Goal: Task Accomplishment & Management: Complete application form

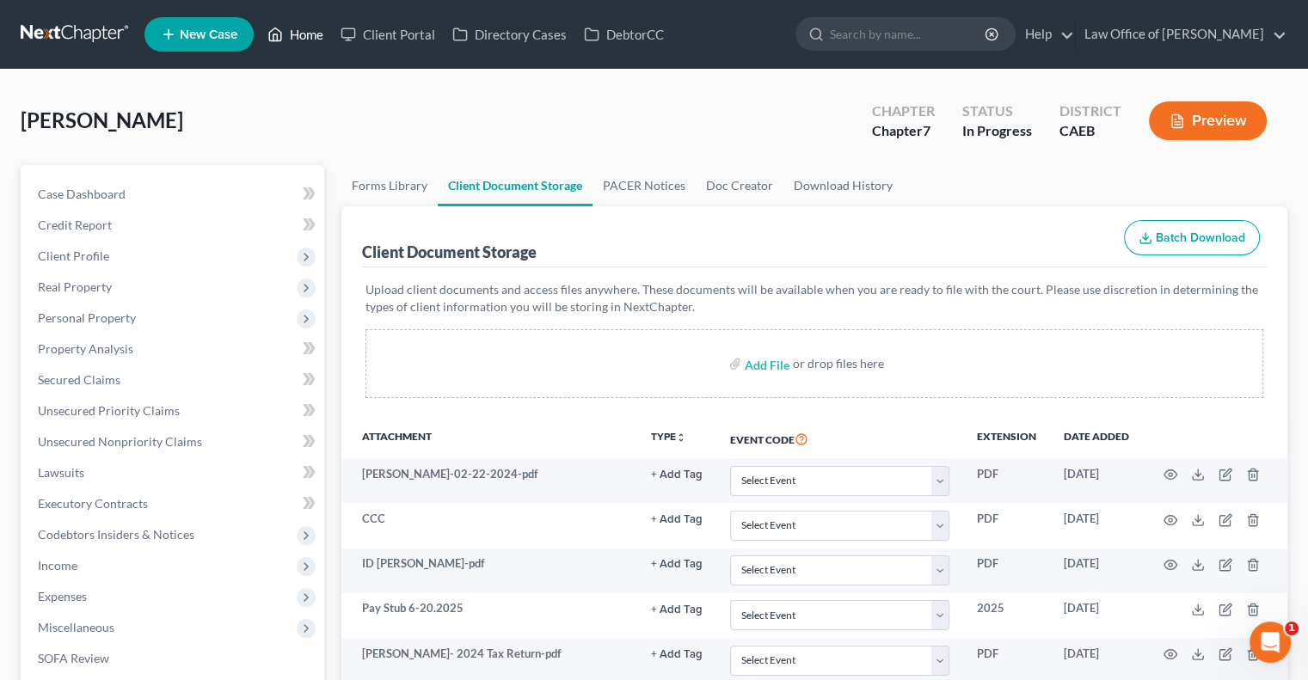
click at [285, 35] on link "Home" at bounding box center [295, 34] width 73 height 31
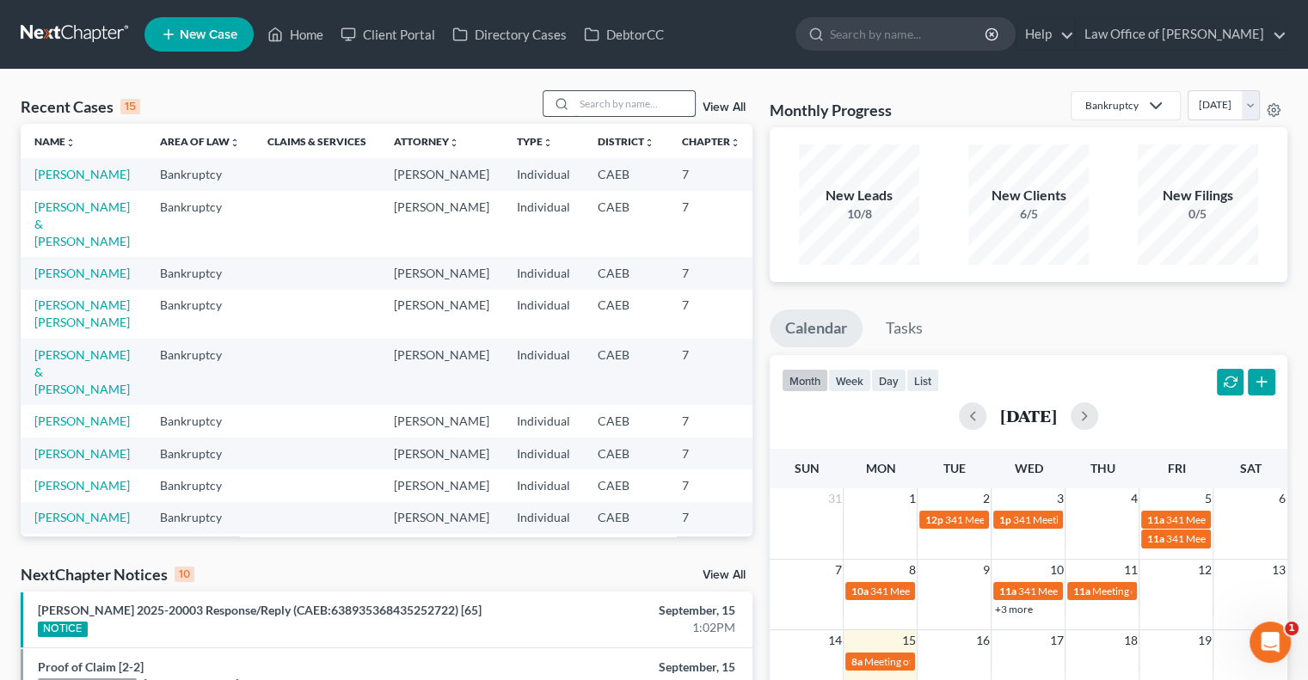
click at [616, 115] on input "search" at bounding box center [634, 103] width 120 height 25
type input "[PERSON_NAME]"
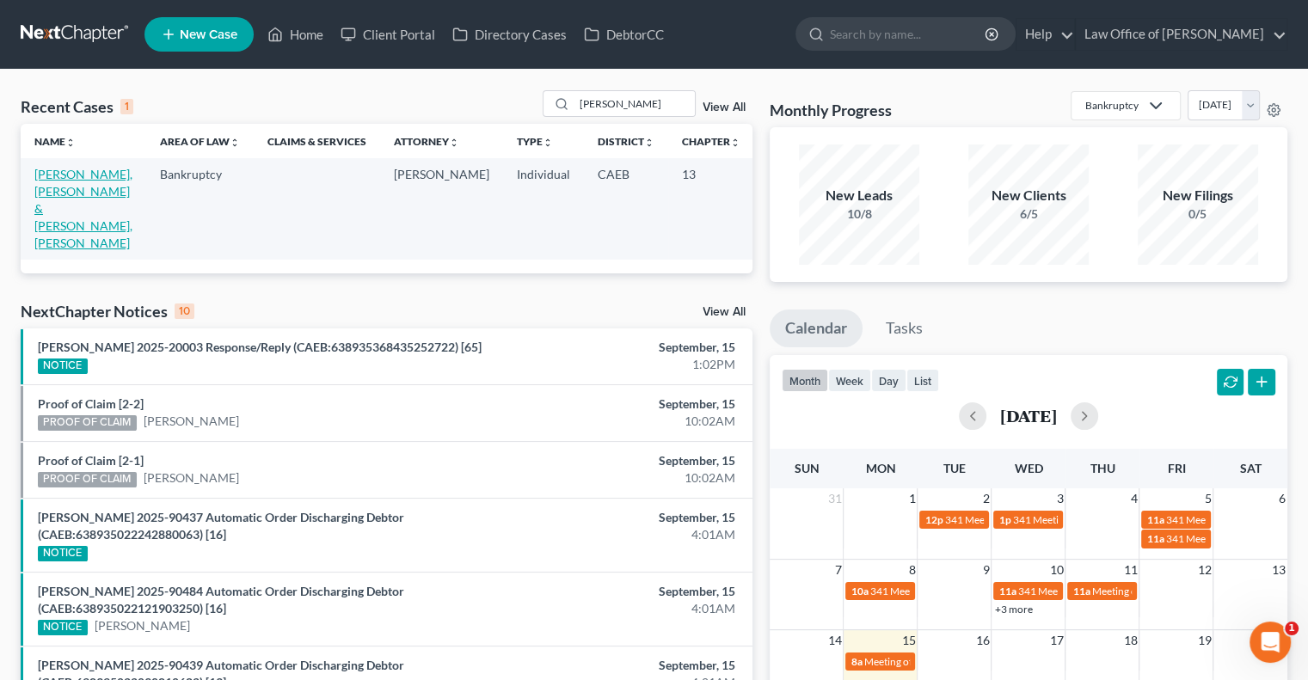
click at [41, 216] on link "[PERSON_NAME], [PERSON_NAME] & [PERSON_NAME], [PERSON_NAME]" at bounding box center [83, 208] width 98 height 83
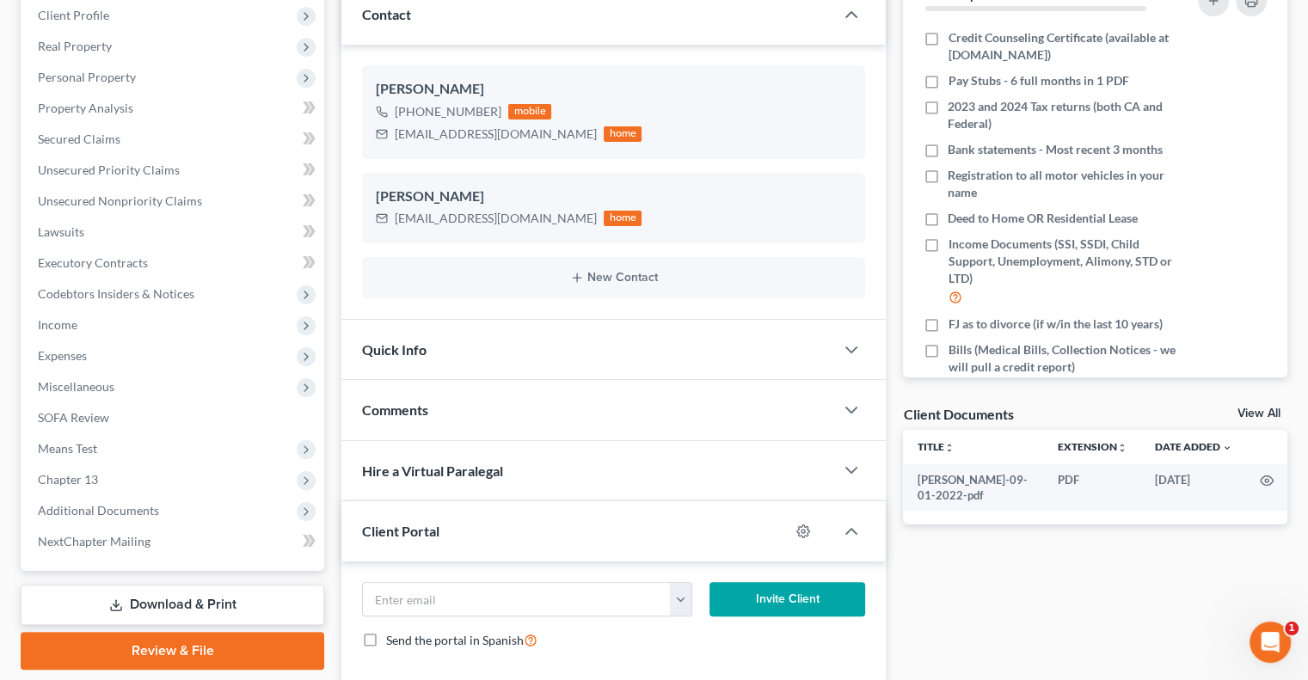
scroll to position [247, 0]
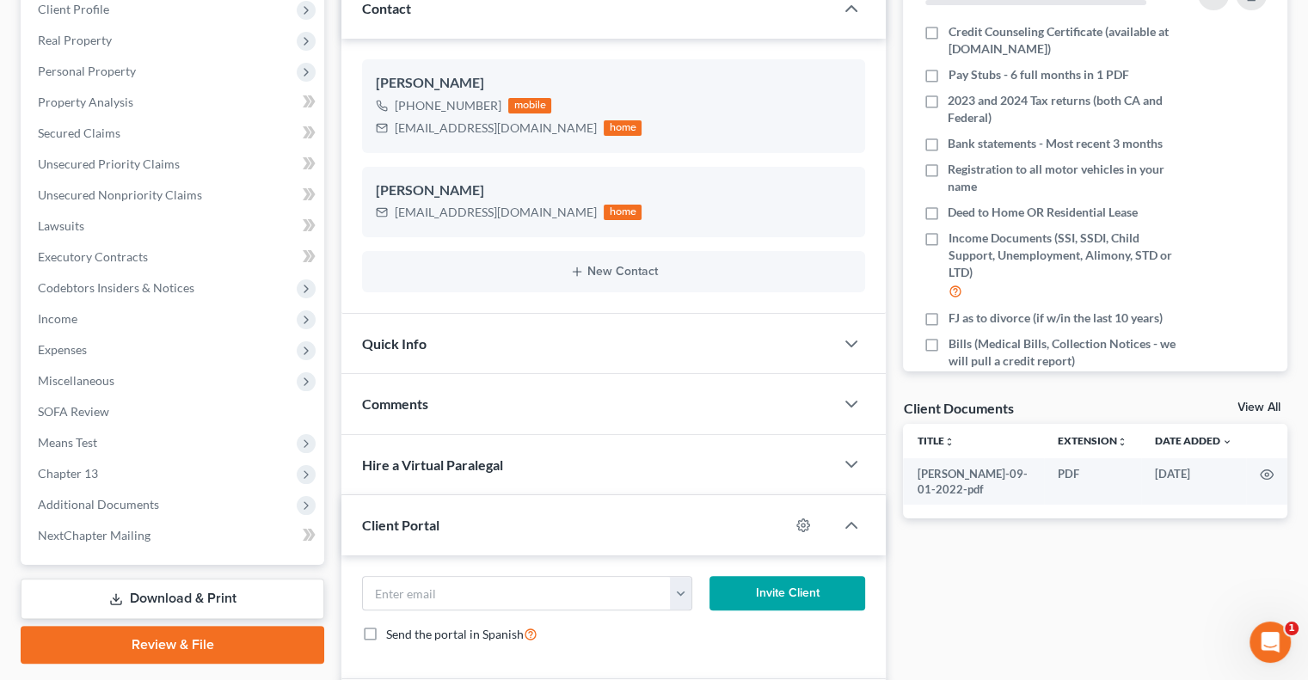
click at [851, 353] on div at bounding box center [860, 344] width 52 height 34
click at [847, 342] on icon "button" at bounding box center [851, 344] width 21 height 21
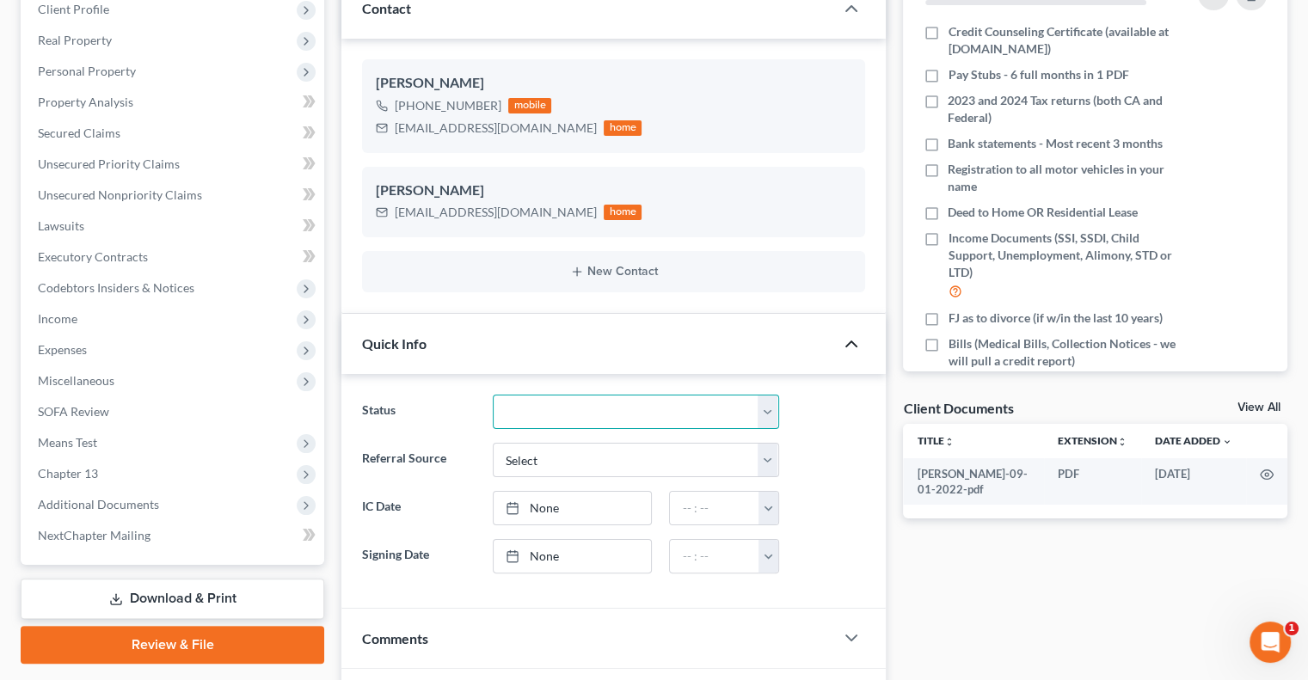
click at [767, 422] on select "Discharged Discharged & Reported Discharge Litigation Dismissal Notice Dismisse…" at bounding box center [636, 412] width 286 height 34
select select "17"
click at [493, 395] on select "Discharged Discharged & Reported Discharge Litigation Dismissal Notice Dismisse…" at bounding box center [636, 412] width 286 height 34
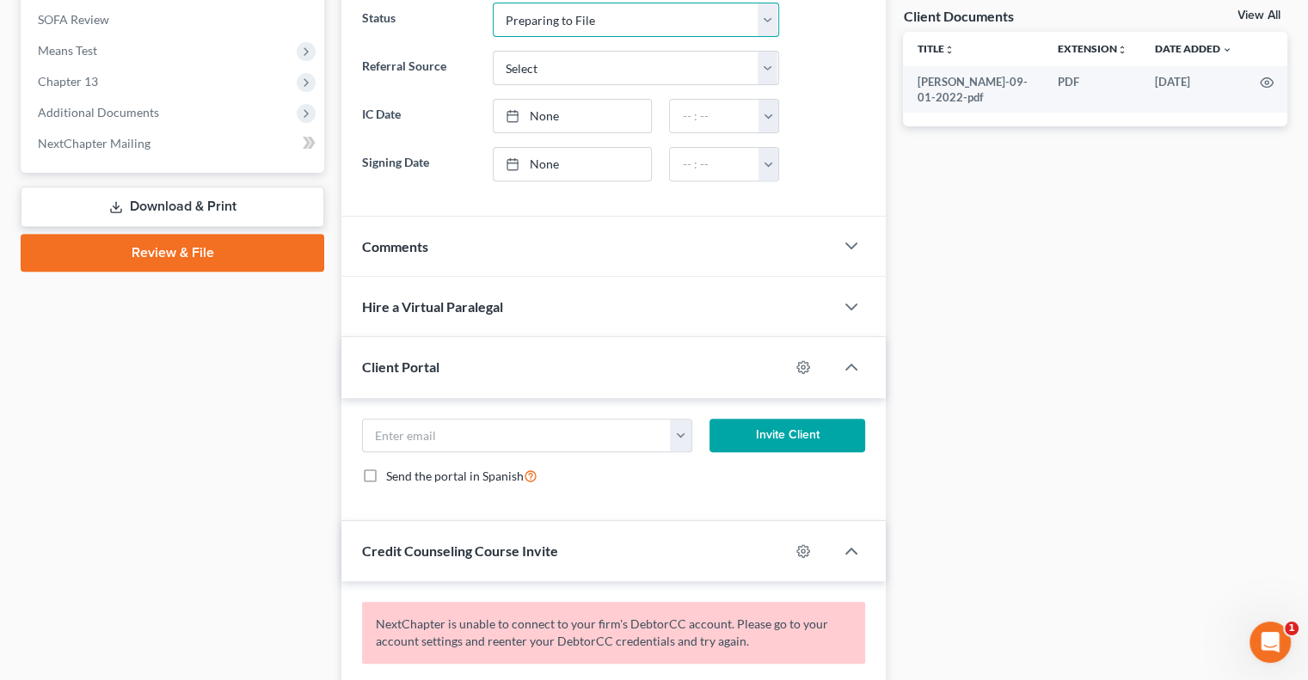
scroll to position [640, 0]
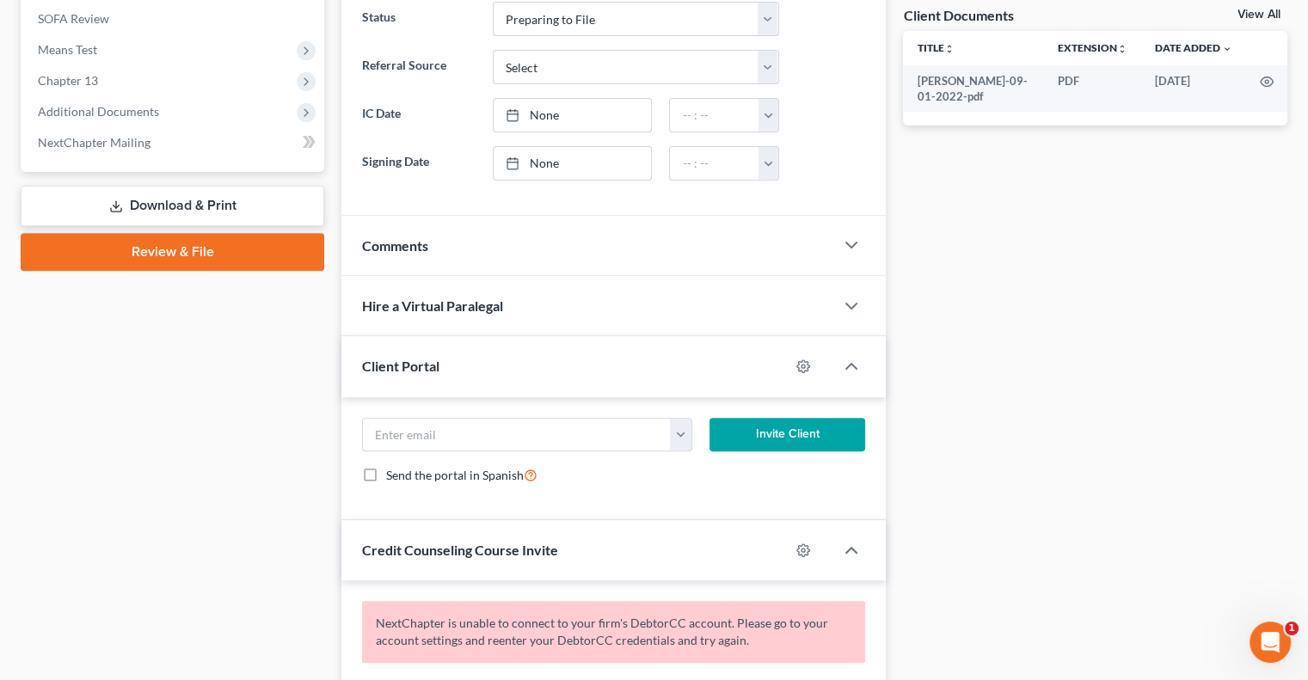
click at [608, 316] on div "Hire a Virtual Paralegal" at bounding box center [587, 305] width 493 height 59
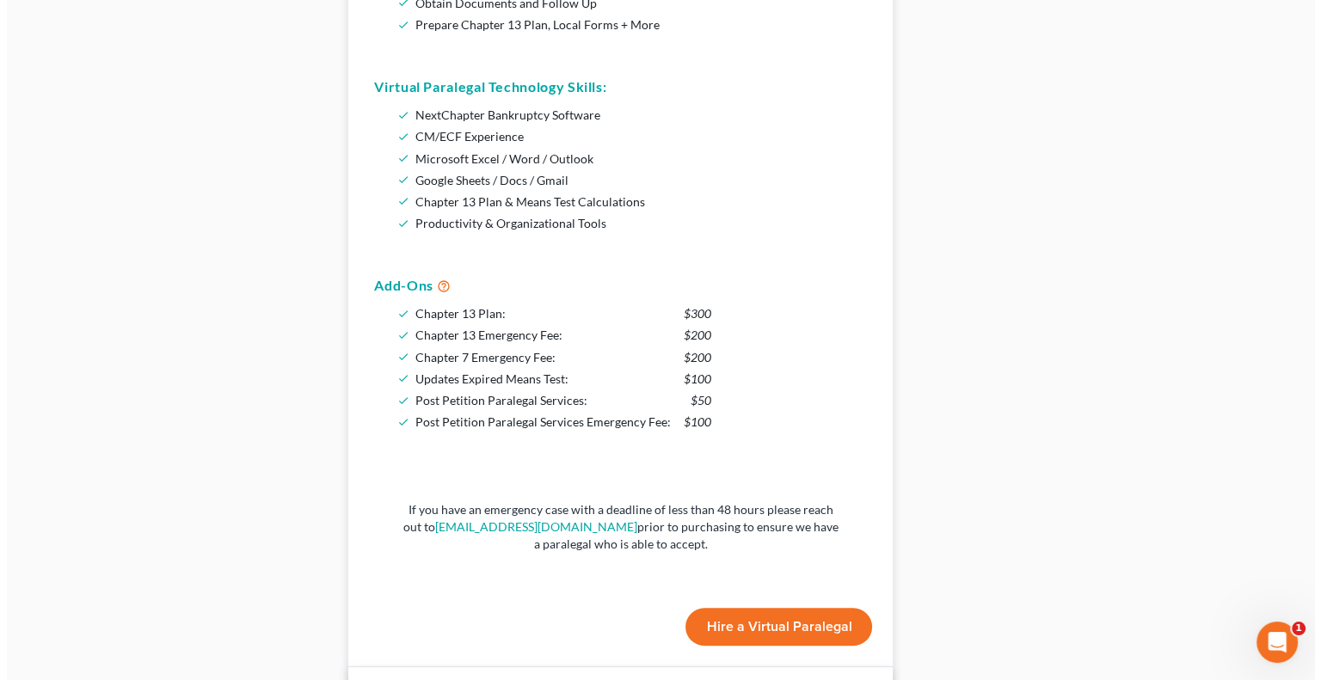
scroll to position [1117, 0]
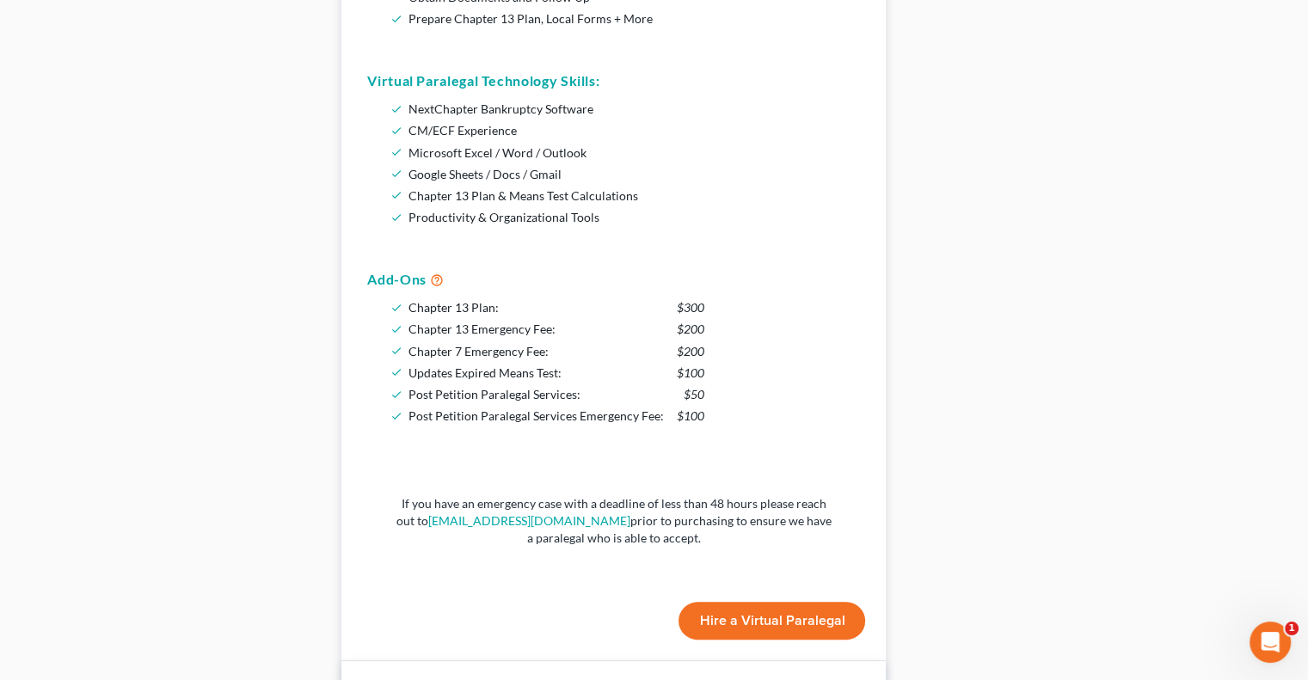
click at [717, 612] on button "Hire a Virtual Paralegal" at bounding box center [771, 621] width 187 height 38
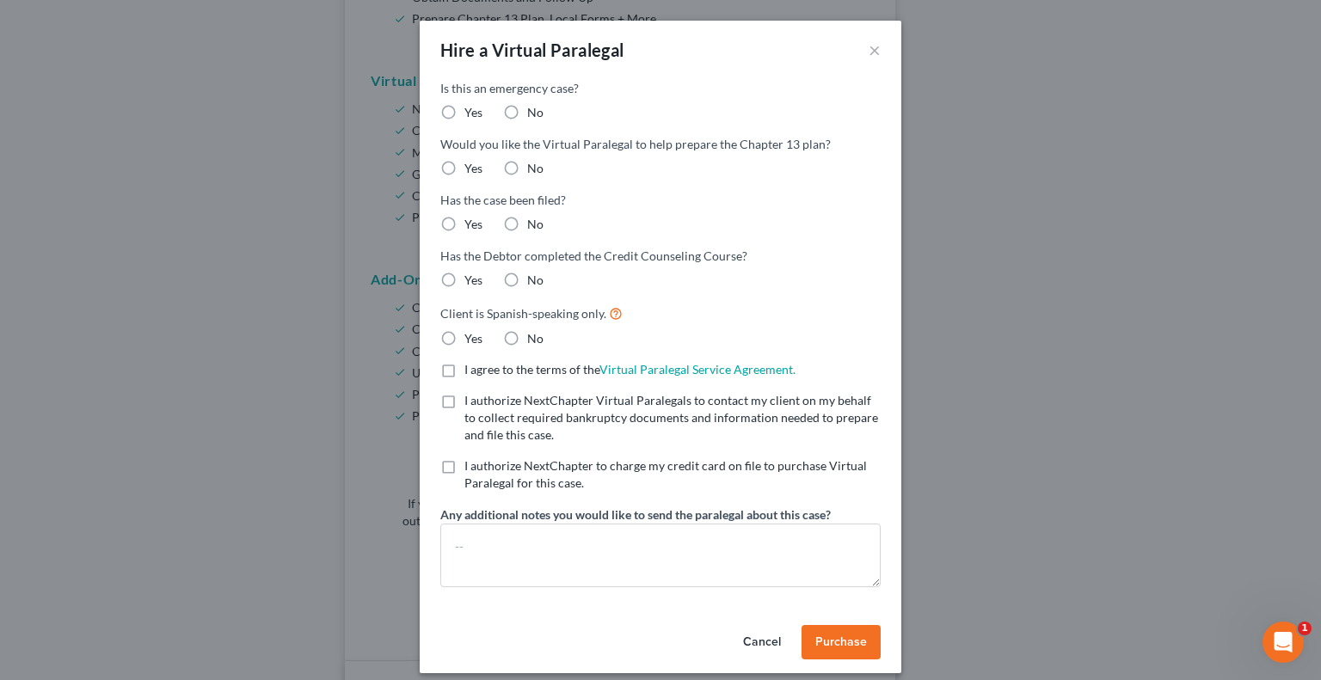
click at [527, 109] on label "No" at bounding box center [535, 112] width 16 height 17
click at [534, 109] on input "No" at bounding box center [539, 109] width 11 height 11
radio input "true"
click at [527, 170] on label "No" at bounding box center [535, 168] width 16 height 17
click at [534, 170] on input "No" at bounding box center [539, 165] width 11 height 11
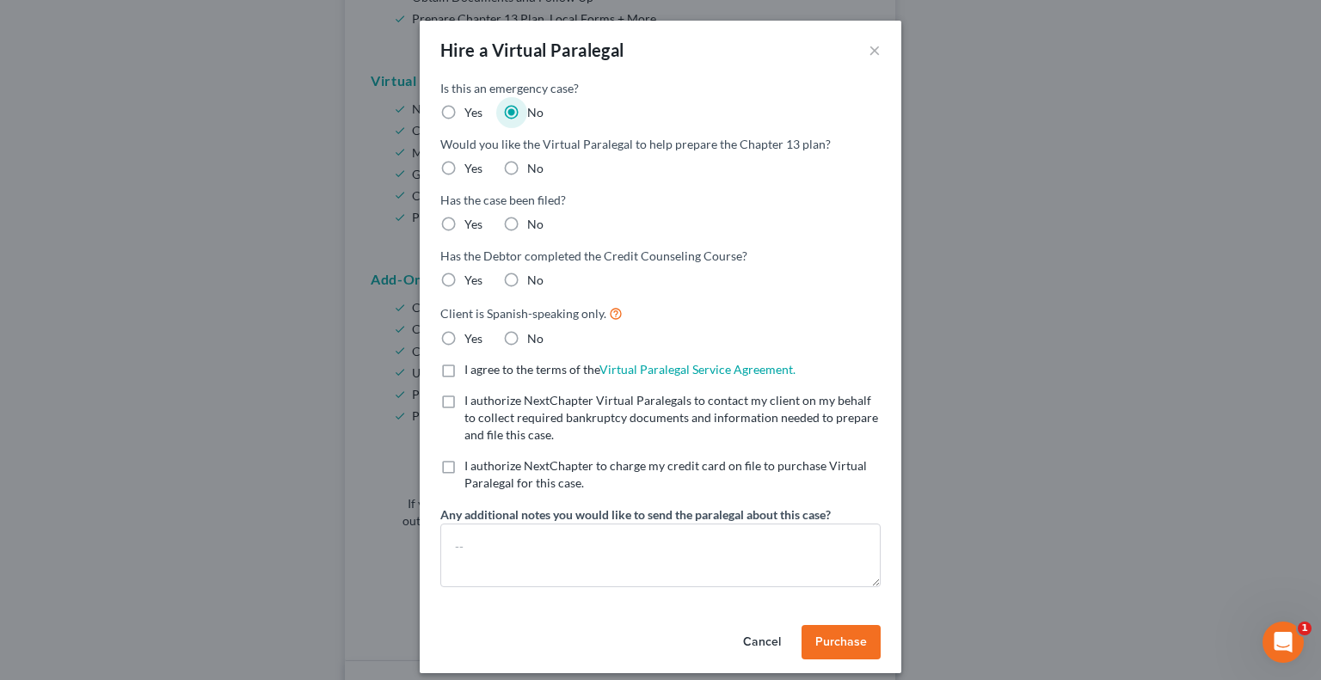
radio input "true"
click at [527, 221] on label "No" at bounding box center [535, 224] width 16 height 17
click at [534, 221] on input "No" at bounding box center [539, 221] width 11 height 11
radio input "true"
click at [527, 273] on label "No" at bounding box center [535, 280] width 16 height 17
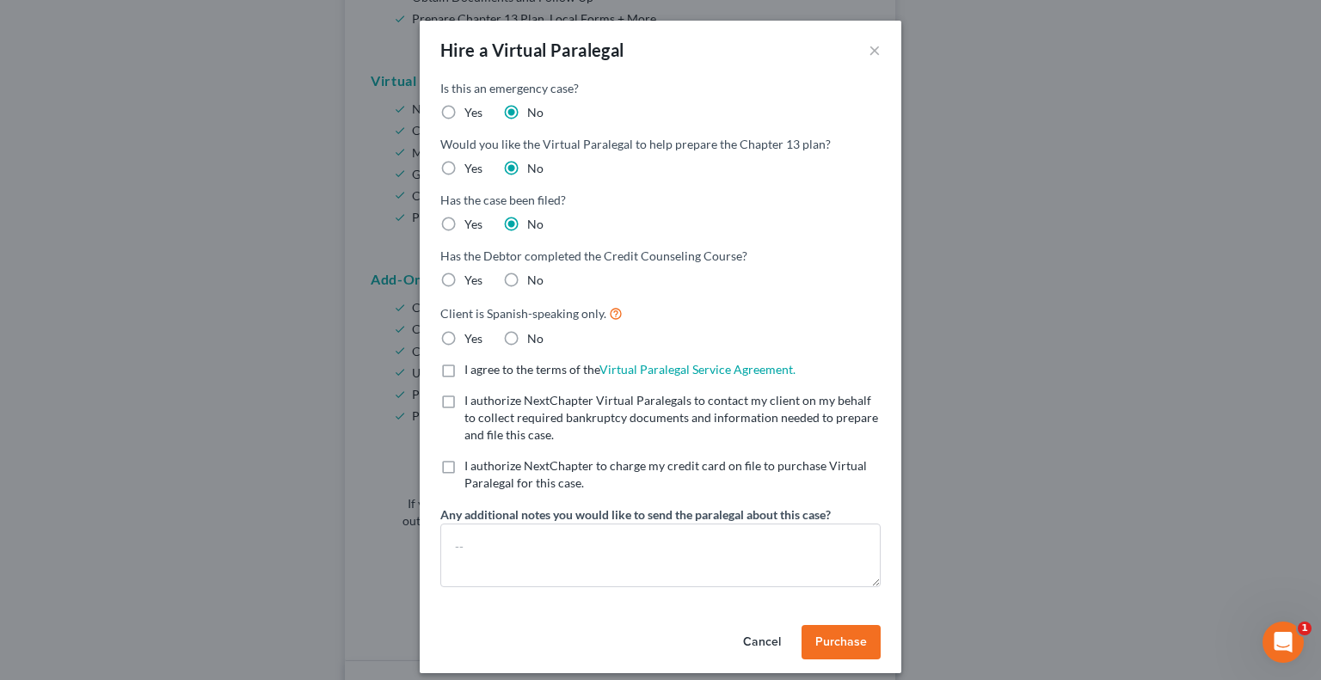
click at [534, 273] on input "No" at bounding box center [539, 277] width 11 height 11
radio input "true"
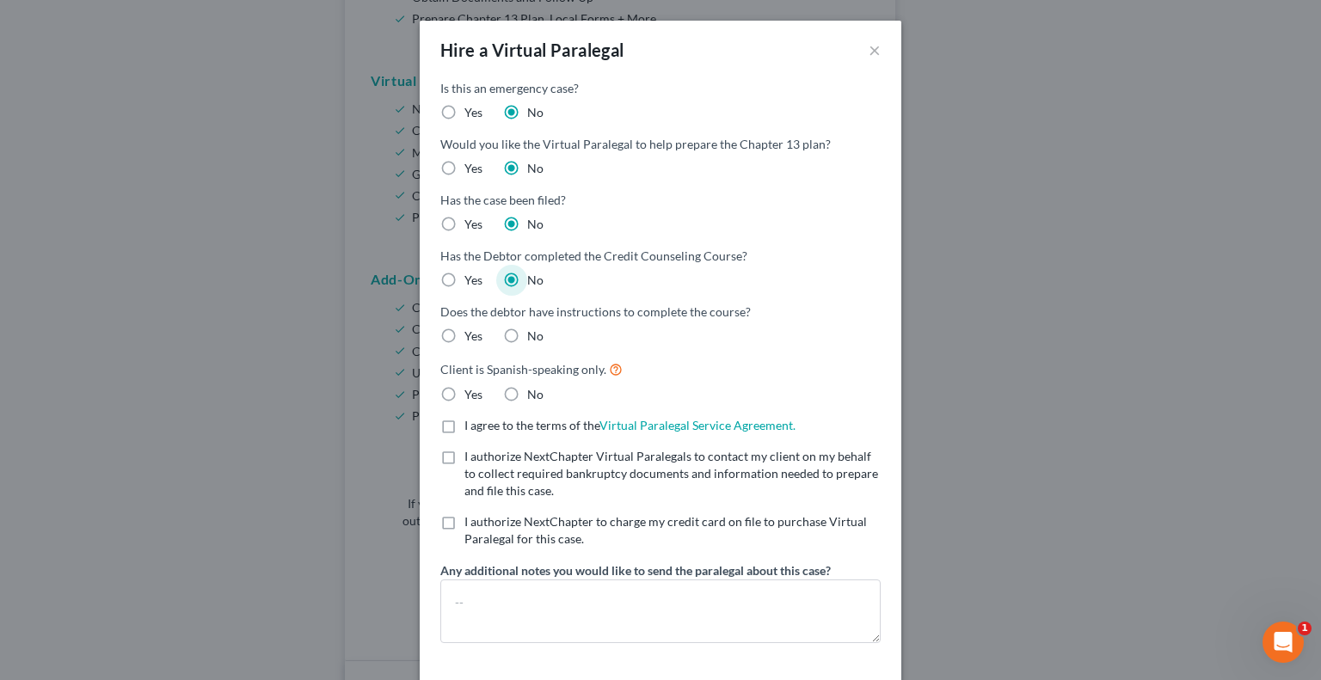
click at [464, 335] on label "Yes" at bounding box center [473, 336] width 18 height 17
click at [471, 335] on input "Yes" at bounding box center [476, 333] width 11 height 11
radio input "true"
click at [527, 392] on label "No" at bounding box center [535, 394] width 16 height 17
click at [534, 392] on input "No" at bounding box center [539, 391] width 11 height 11
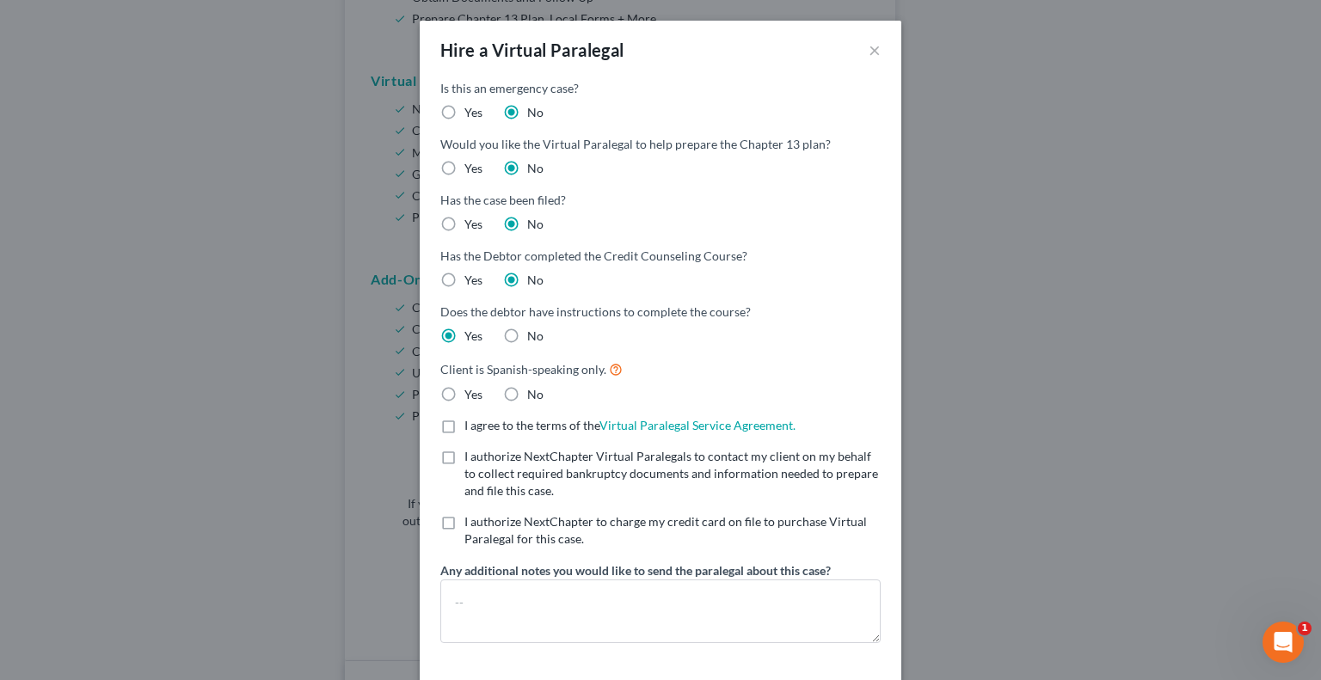
radio input "true"
click at [464, 427] on label "I agree to the terms of the Virtual Paralegal Service Agreement. (Updates have …" at bounding box center [629, 425] width 331 height 17
click at [471, 427] on input "I agree to the terms of the Virtual Paralegal Service Agreement. (Updates have …" at bounding box center [476, 422] width 11 height 11
checkbox input "true"
click at [464, 460] on label "I authorize NextChapter Virtual Paralegals to contact my client on my behalf to…" at bounding box center [672, 474] width 416 height 52
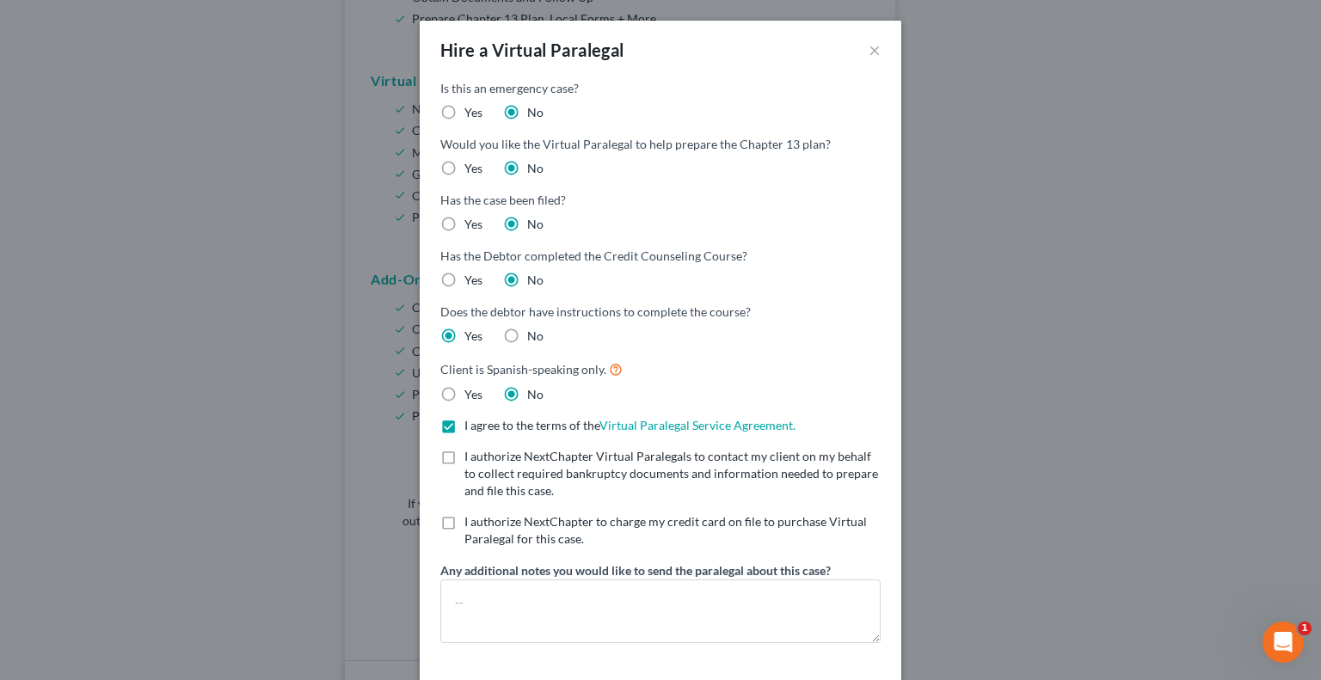
click at [471, 459] on input "I authorize NextChapter Virtual Paralegals to contact my client on my behalf to…" at bounding box center [476, 453] width 11 height 11
checkbox input "true"
click at [464, 518] on label "I authorize NextChapter to charge my credit card on file to purchase Virtual Pa…" at bounding box center [672, 530] width 416 height 34
click at [471, 518] on input "I authorize NextChapter to charge my credit card on file to purchase Virtual Pa…" at bounding box center [476, 518] width 11 height 11
checkbox input "true"
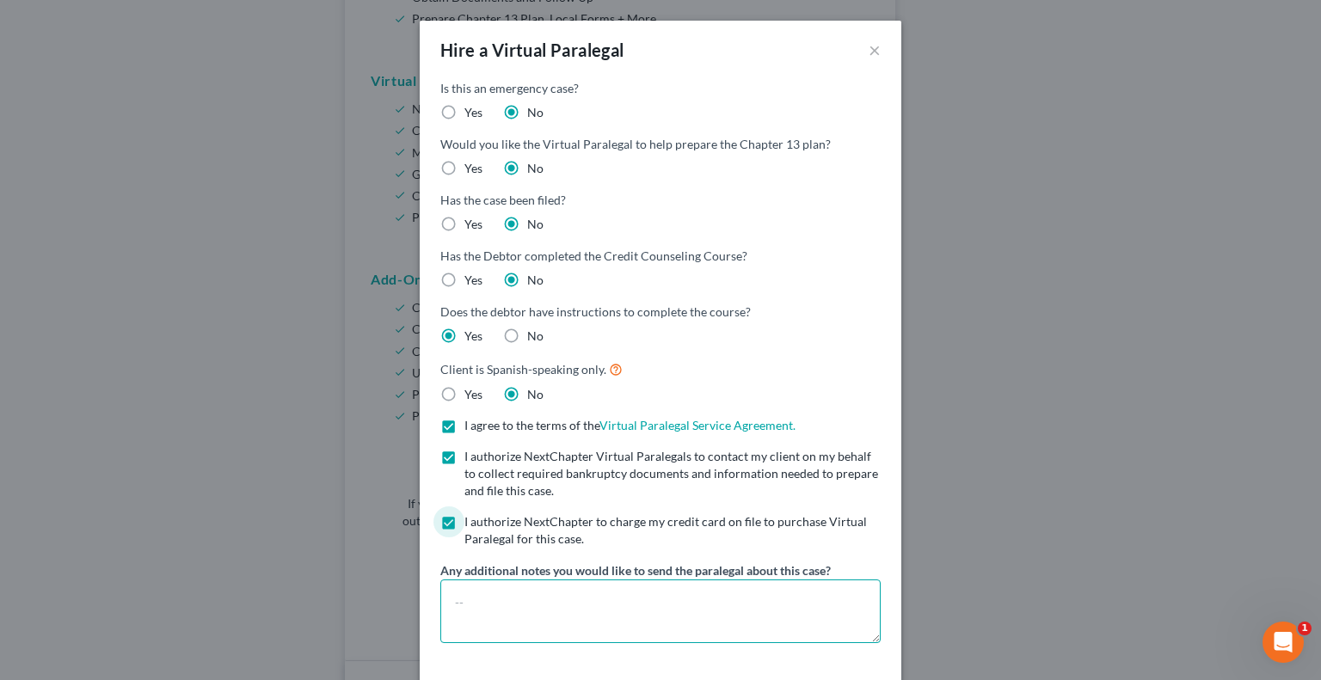
click at [486, 586] on textarea at bounding box center [660, 612] width 440 height 64
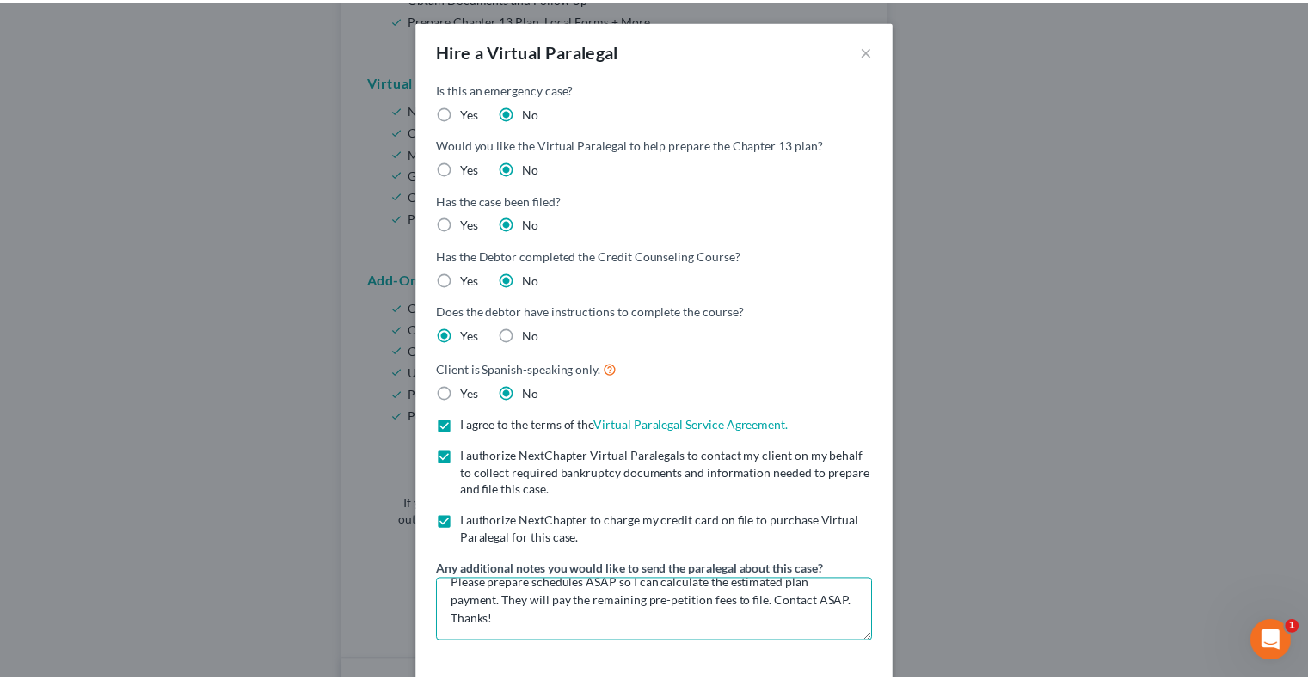
scroll to position [69, 0]
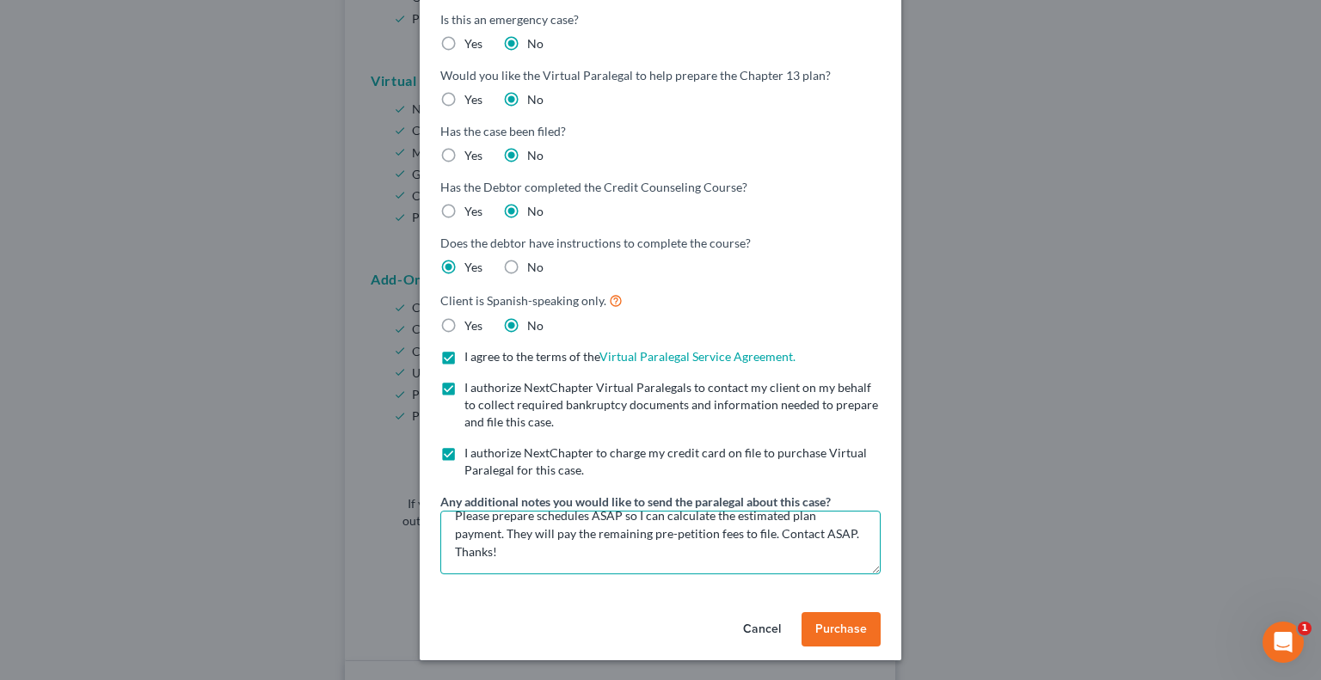
type textarea "Please prepare schedules ASAP so I can calculate the estimated plan payment. Th…"
click at [816, 641] on button "Purchase" at bounding box center [840, 629] width 79 height 34
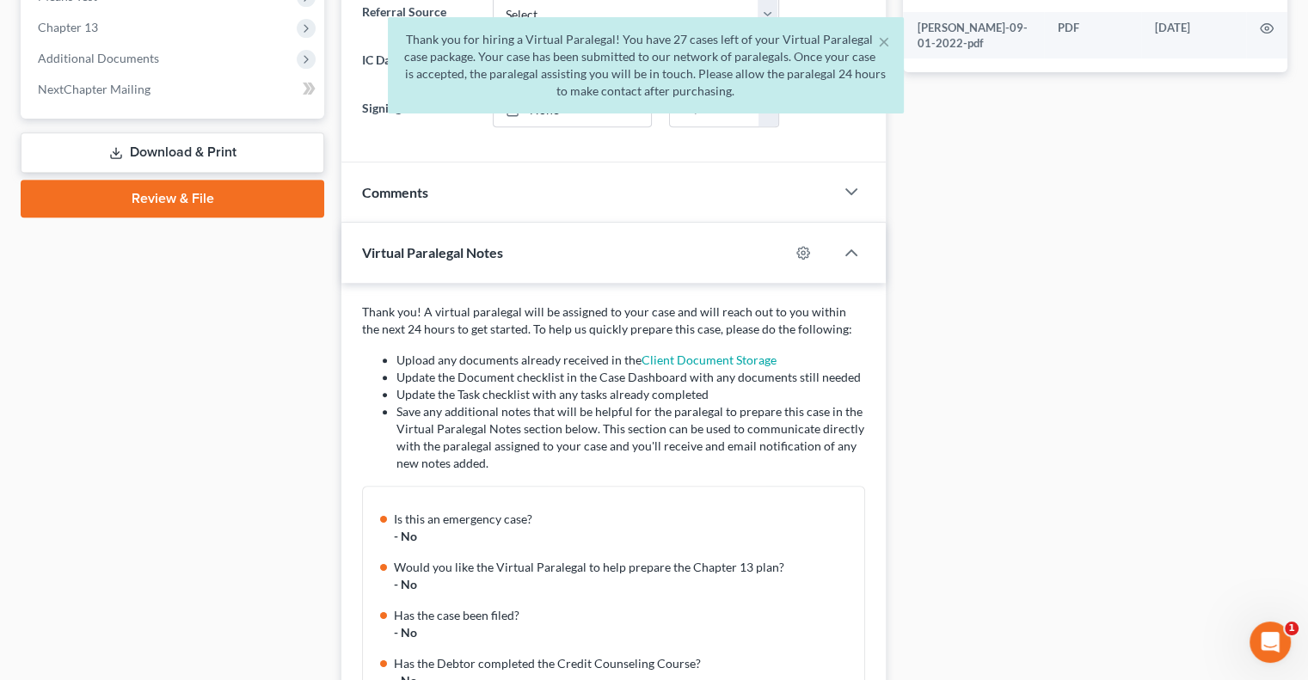
scroll to position [0, 0]
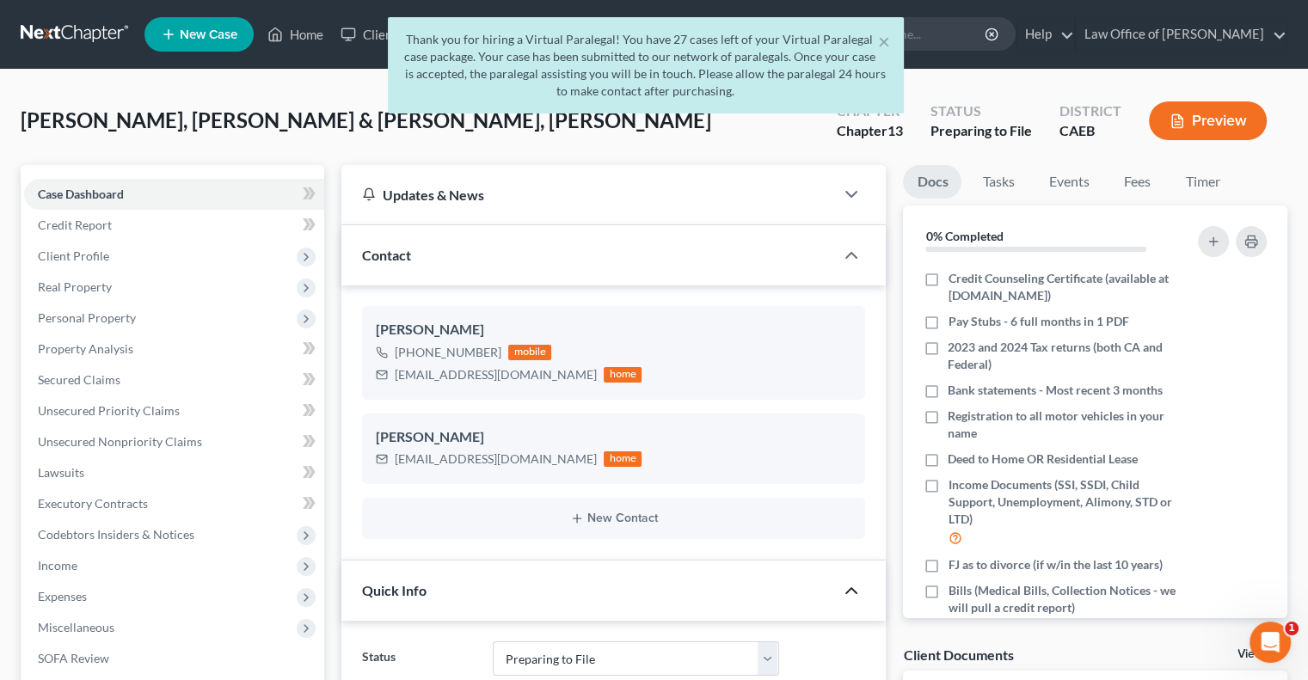
click at [1135, 34] on div "× Thank you for hiring a Virtual Paralegal! You have 27 cases left of your Virt…" at bounding box center [645, 69] width 1308 height 105
click at [1177, 35] on div "× Thank you for hiring a Virtual Paralegal! You have 27 cases left of your Virt…" at bounding box center [645, 69] width 1308 height 105
click at [881, 44] on button "×" at bounding box center [884, 41] width 12 height 21
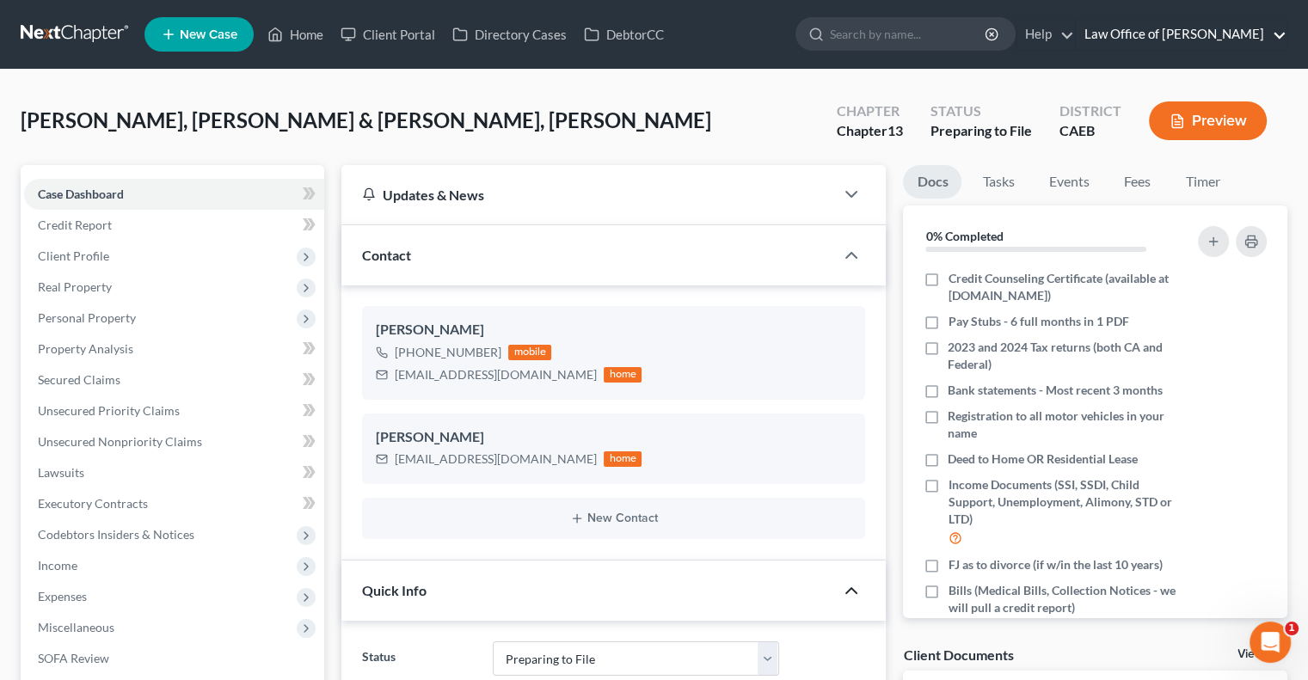
click at [1272, 34] on link "Law Office of [PERSON_NAME]" at bounding box center [1181, 34] width 211 height 31
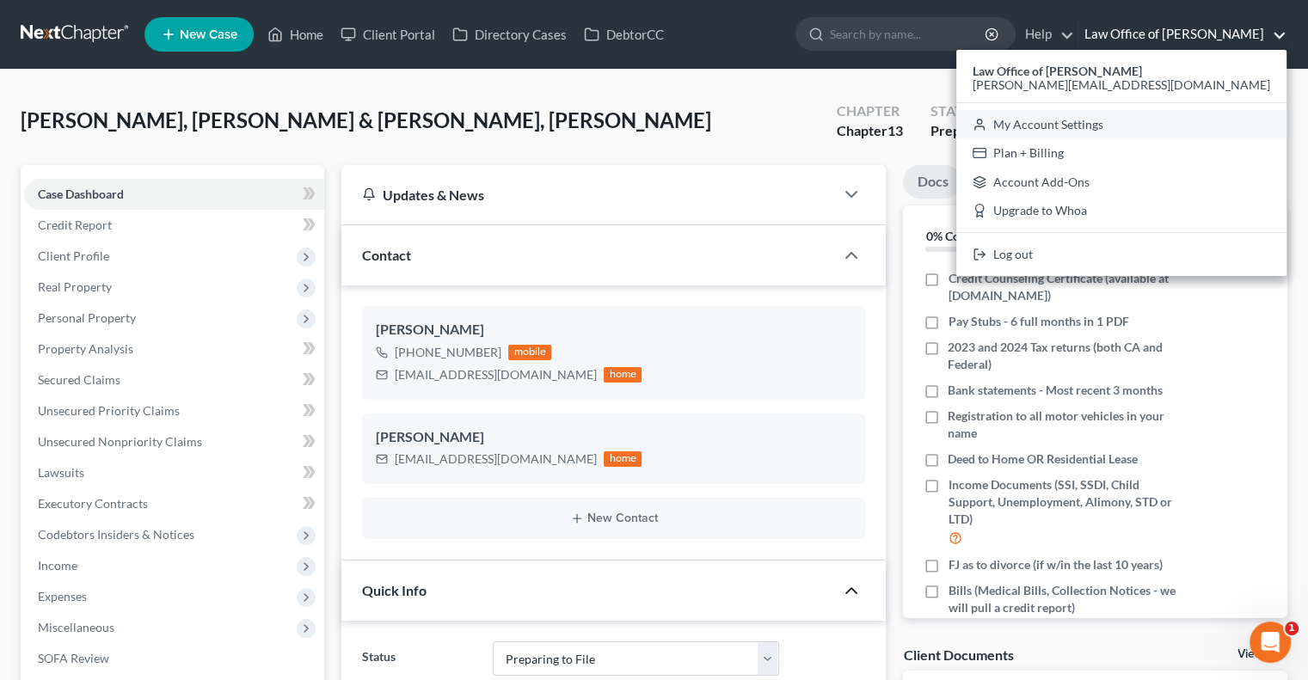
click at [1164, 126] on link "My Account Settings" at bounding box center [1121, 124] width 330 height 29
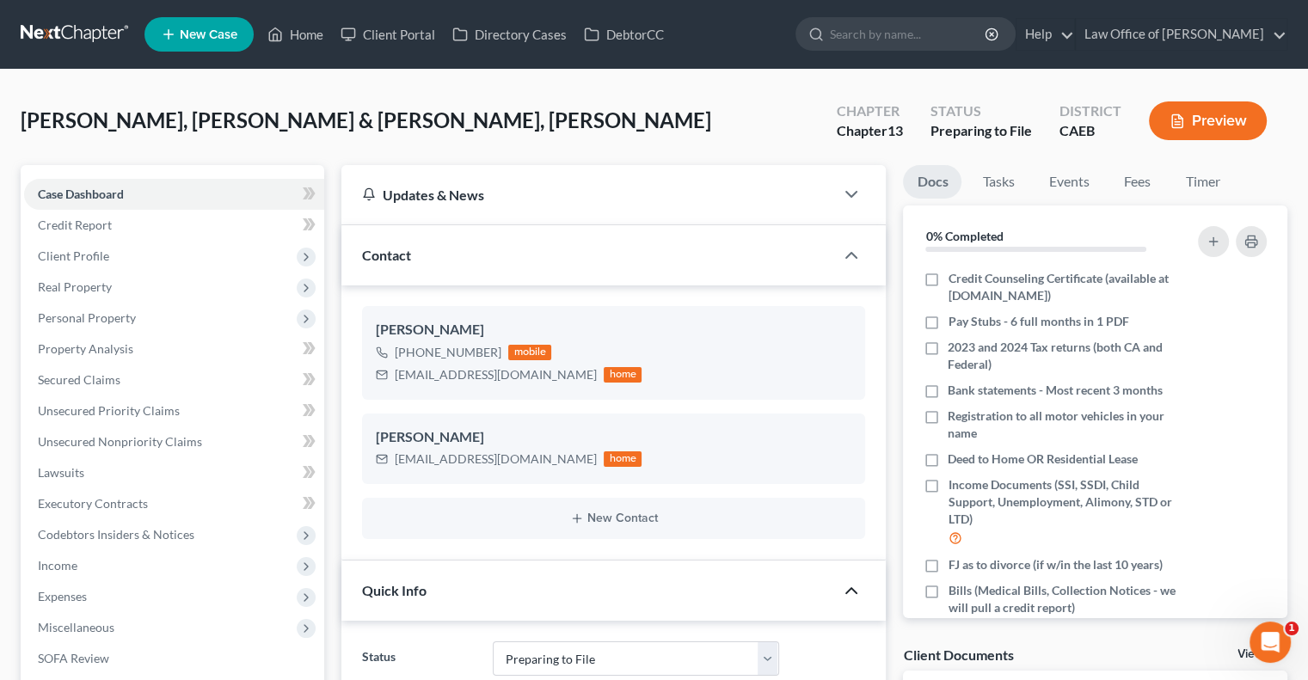
select select "8"
select select "29"
select select "4"
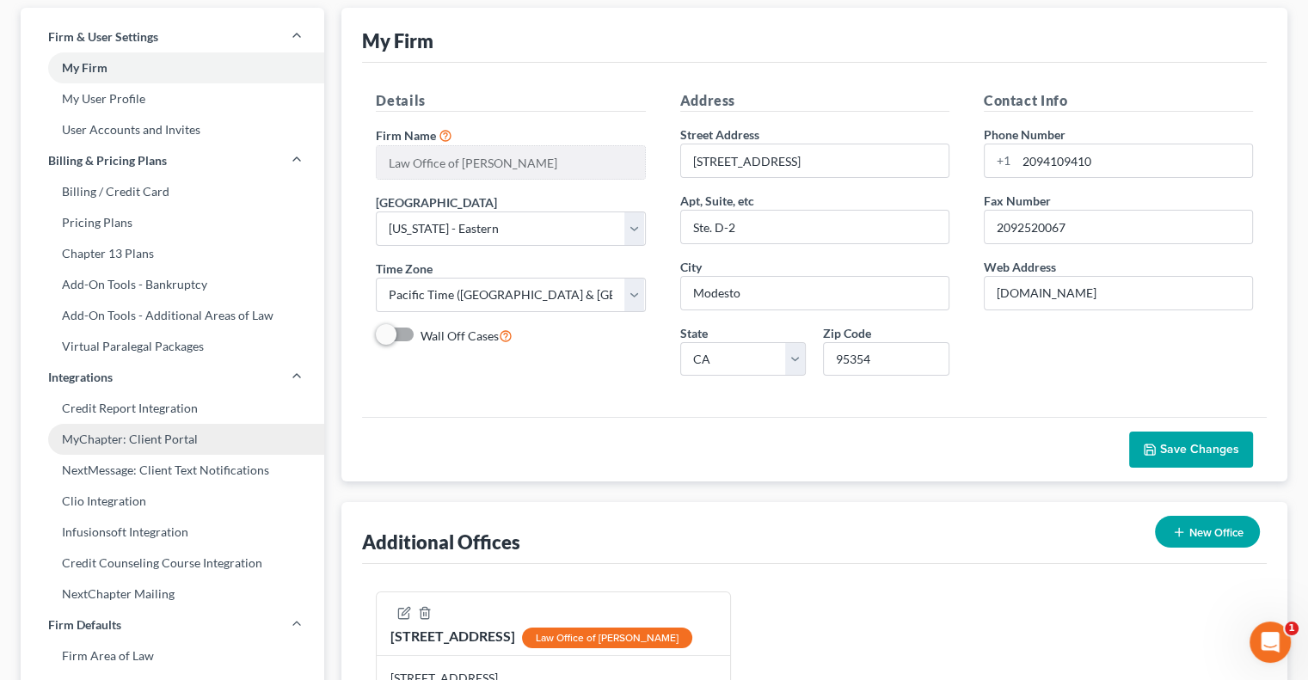
scroll to position [83, 0]
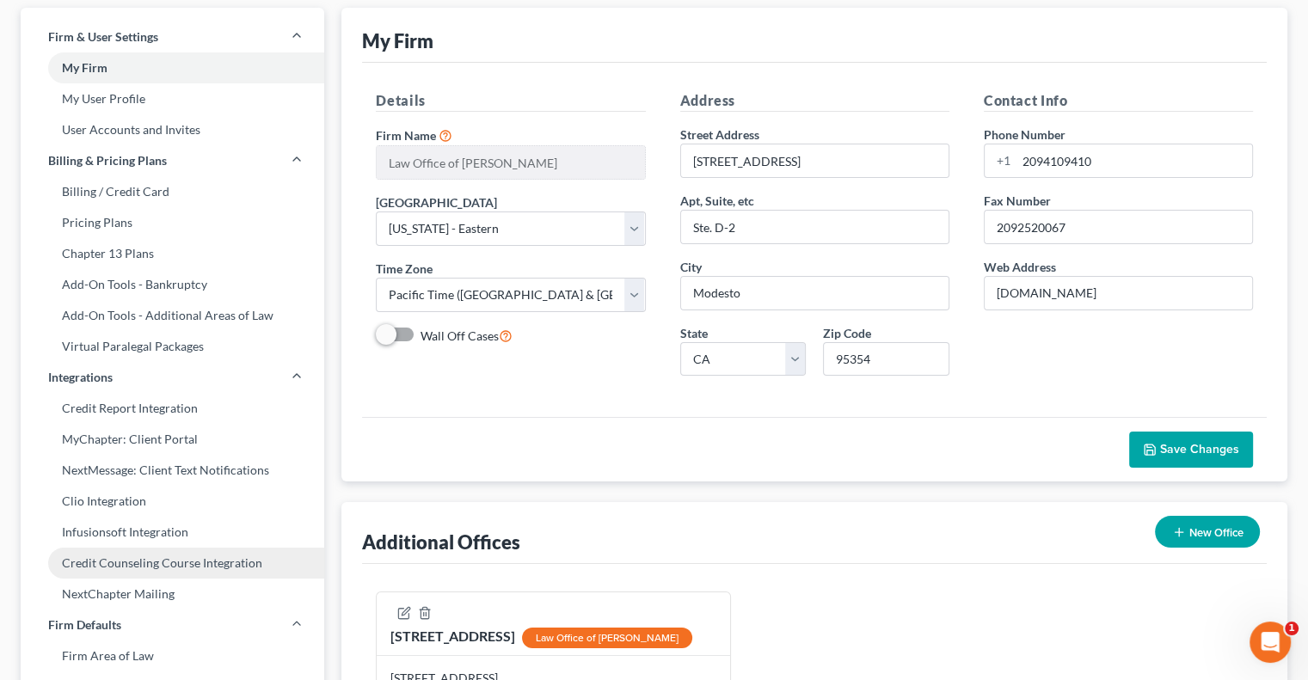
click at [132, 561] on link "Credit Counseling Course Integration" at bounding box center [173, 563] width 304 height 31
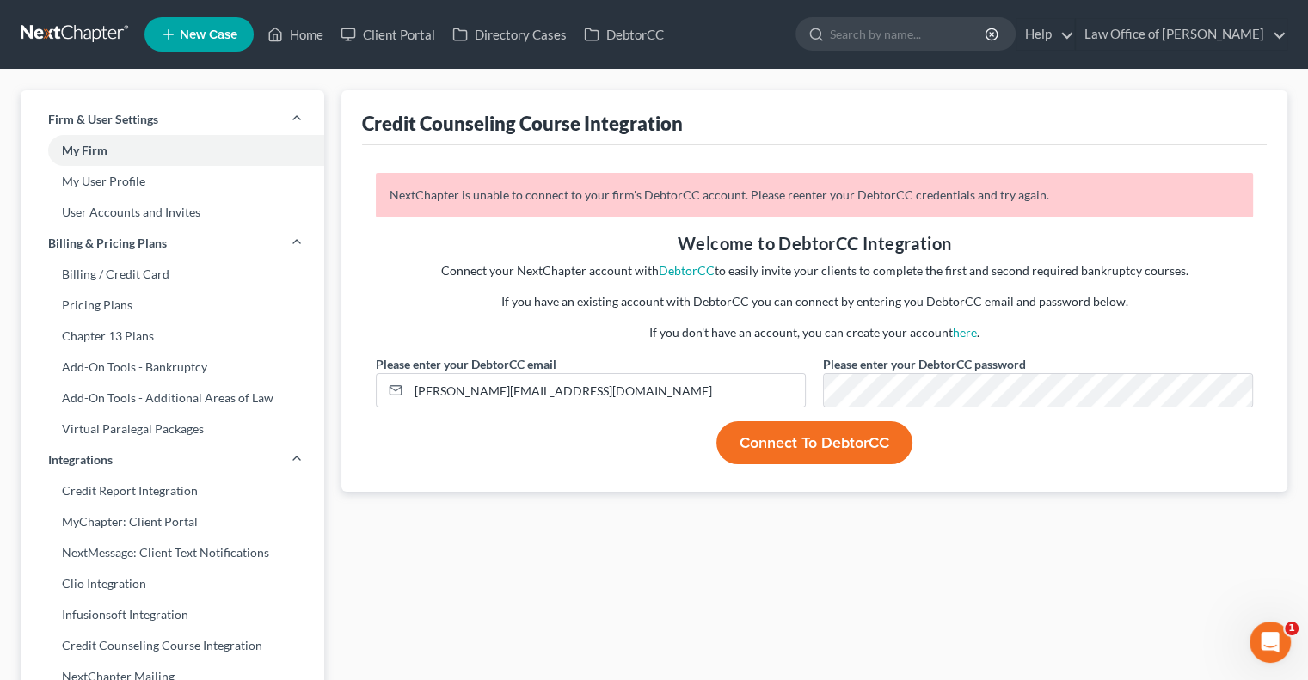
click at [781, 444] on button "Connect to DebtorCC" at bounding box center [814, 442] width 196 height 43
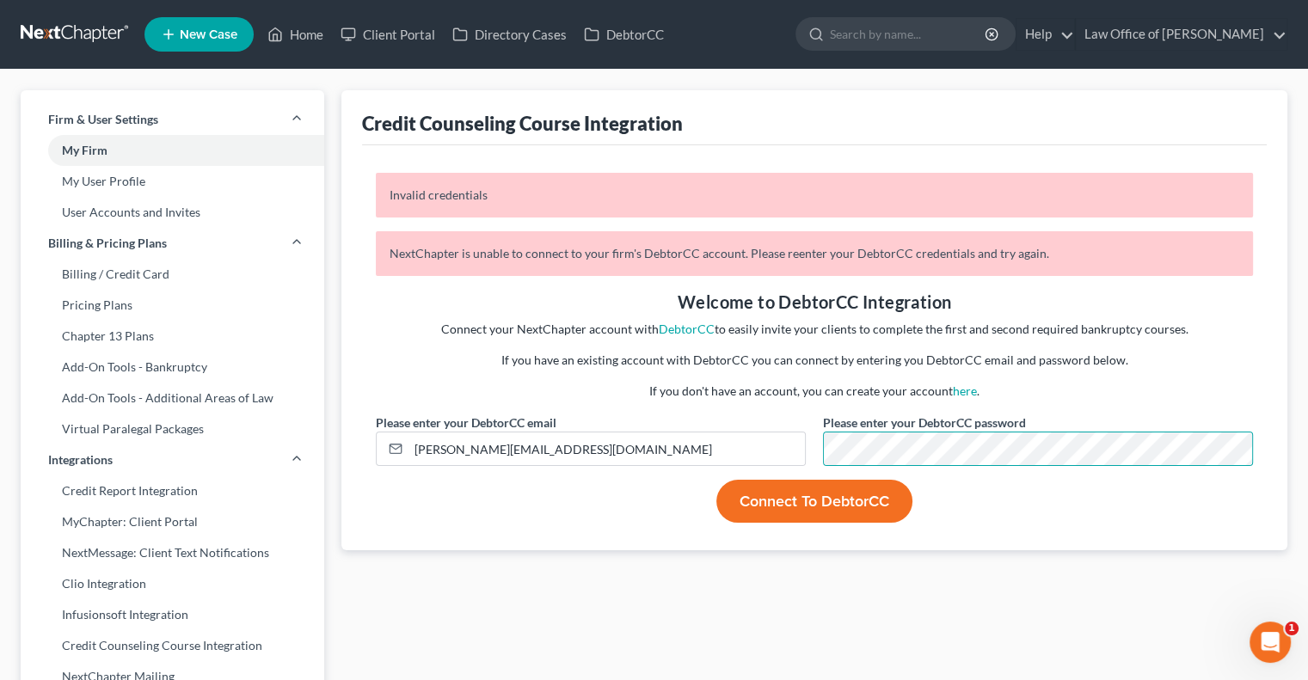
click at [841, 501] on button "Connect to DebtorCC" at bounding box center [814, 501] width 196 height 43
click at [675, 330] on link "DebtorCC" at bounding box center [687, 329] width 56 height 15
click at [833, 495] on button "Connect to DebtorCC" at bounding box center [814, 501] width 196 height 43
click at [667, 451] on input "[PERSON_NAME][EMAIL_ADDRESS][DOMAIN_NAME]" at bounding box center [606, 449] width 396 height 33
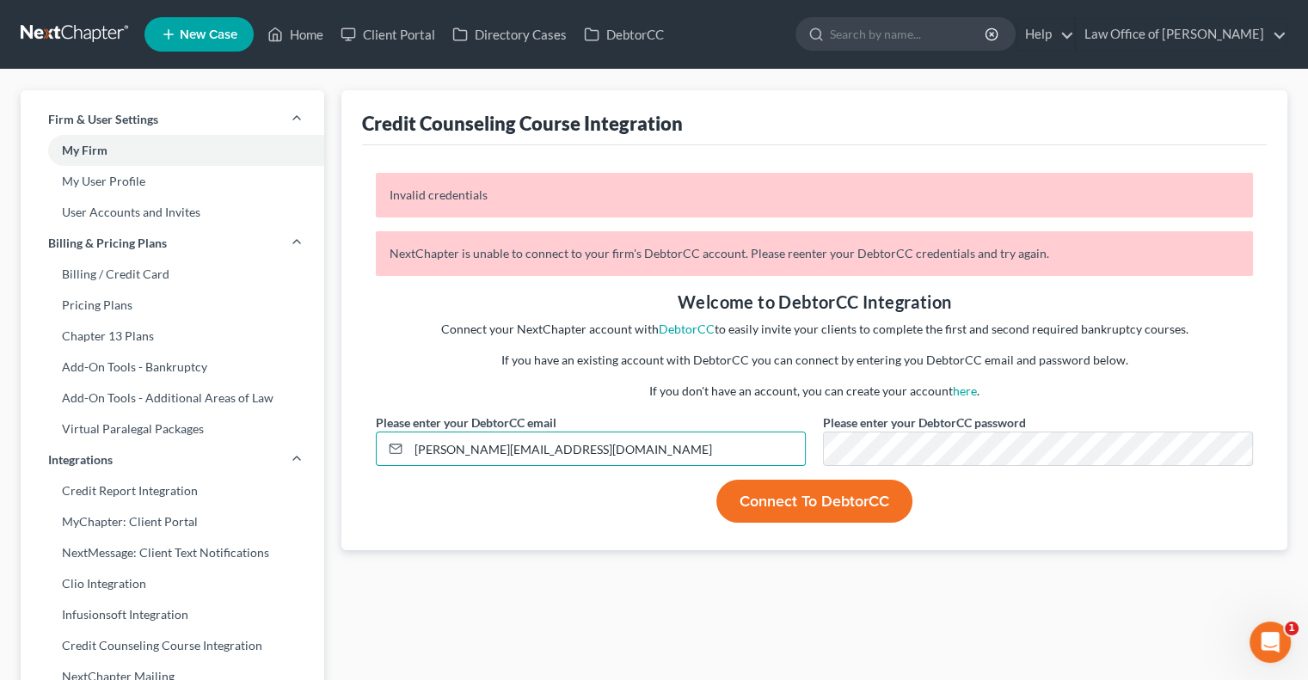
click at [742, 506] on button "Connect to DebtorCC" at bounding box center [814, 501] width 196 height 43
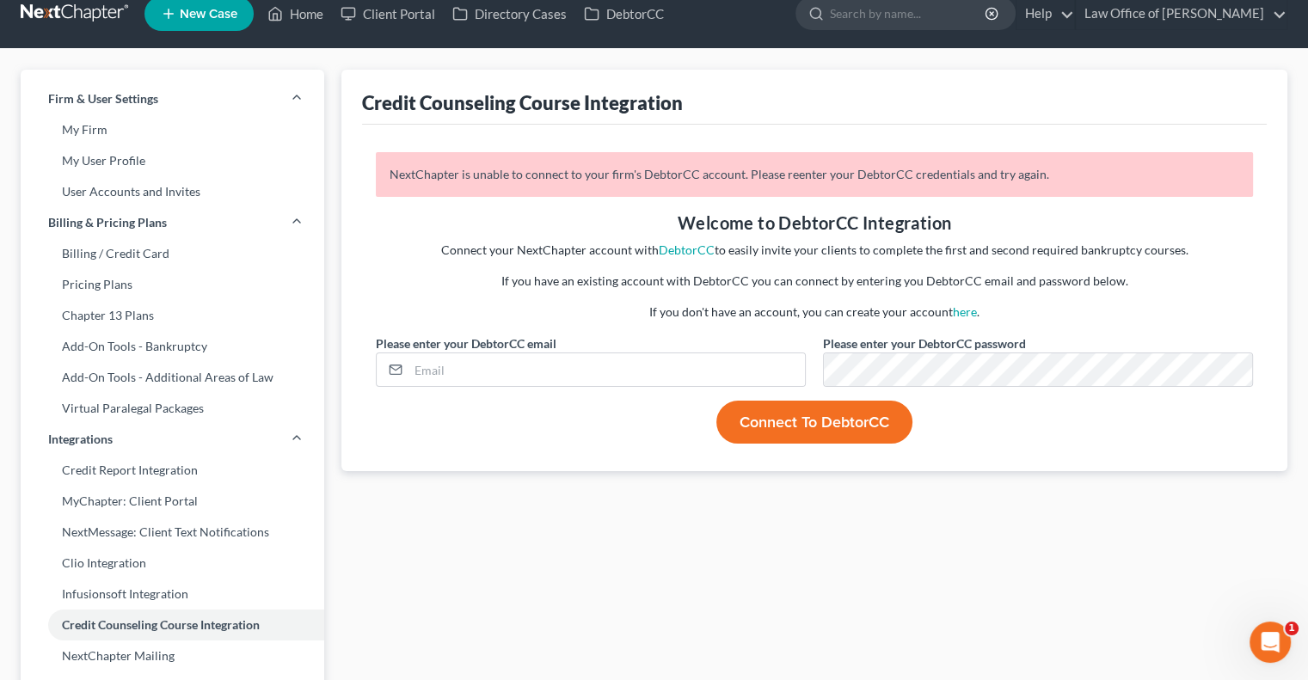
scroll to position [22, 0]
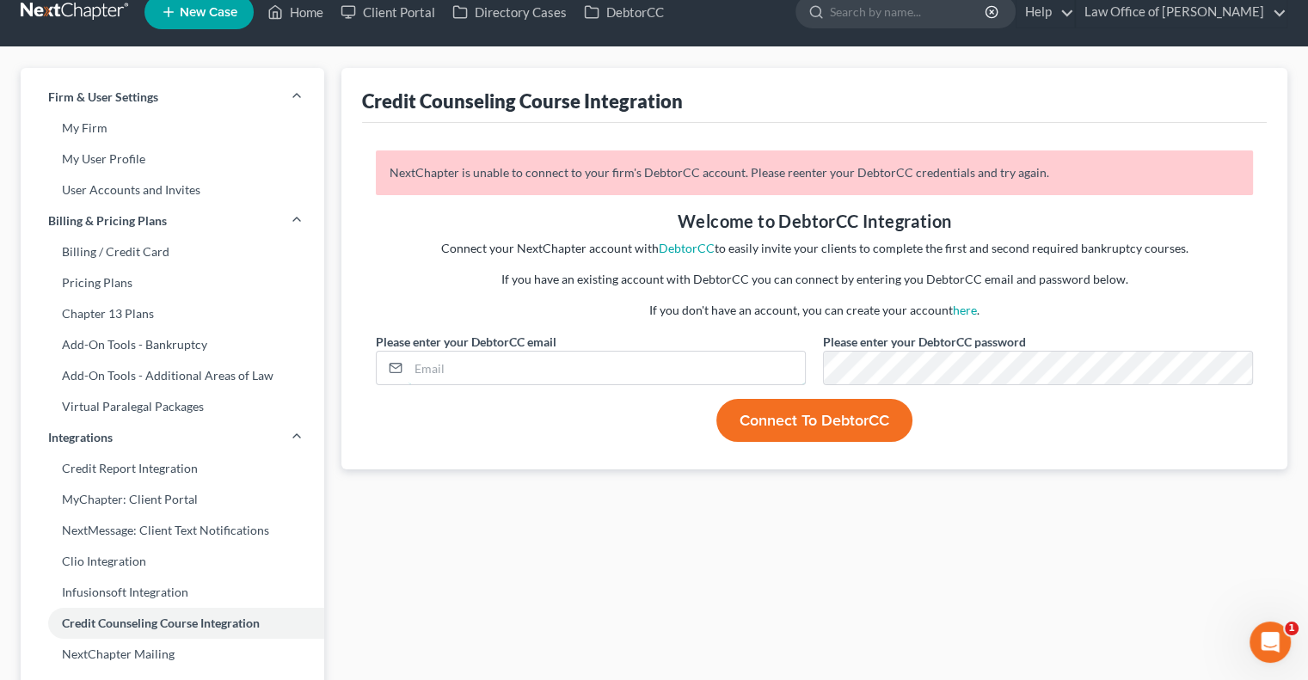
type input "[PERSON_NAME][EMAIL_ADDRESS][DOMAIN_NAME]"
click at [819, 407] on button "Connect to DebtorCC" at bounding box center [814, 420] width 196 height 43
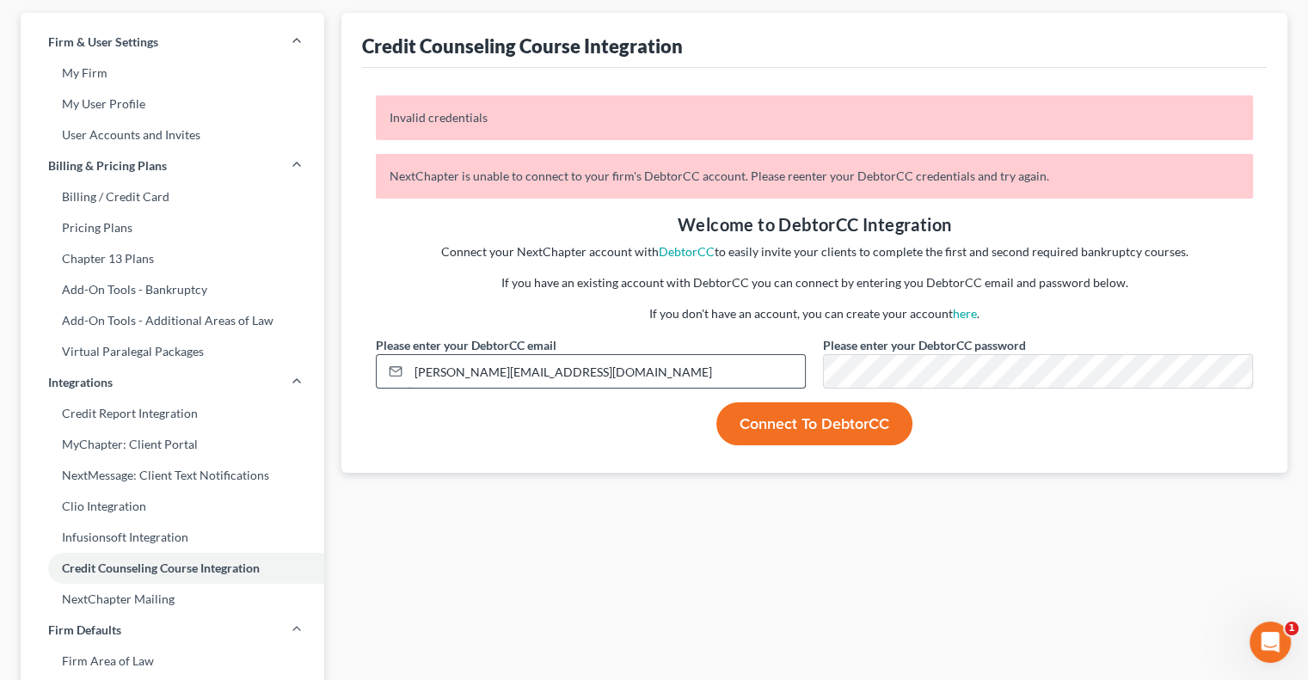
scroll to position [78, 0]
